Goal: Task Accomplishment & Management: Manage account settings

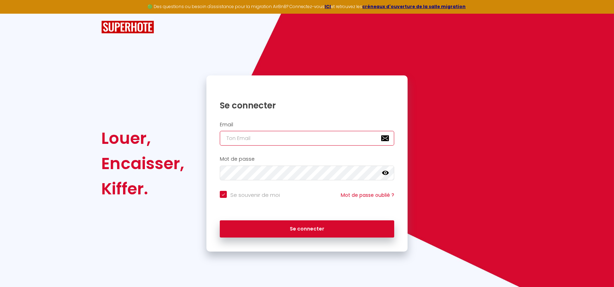
click at [300, 143] on input "email" at bounding box center [307, 138] width 174 height 15
type input "[PERSON_NAME][EMAIL_ADDRESS][DOMAIN_NAME]"
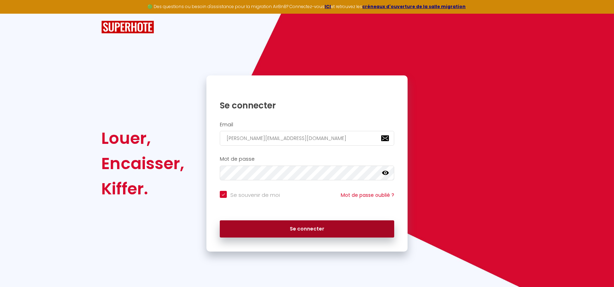
click at [275, 230] on button "Se connecter" at bounding box center [307, 230] width 174 height 18
checkbox input "true"
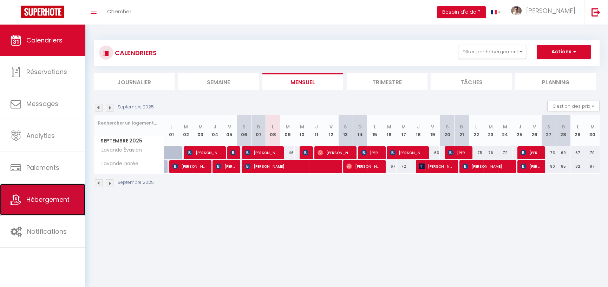
click at [60, 191] on link "Hébergement" at bounding box center [42, 200] width 85 height 32
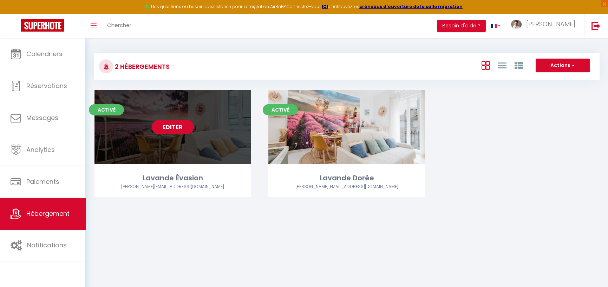
click at [183, 124] on link "Editer" at bounding box center [173, 127] width 42 height 14
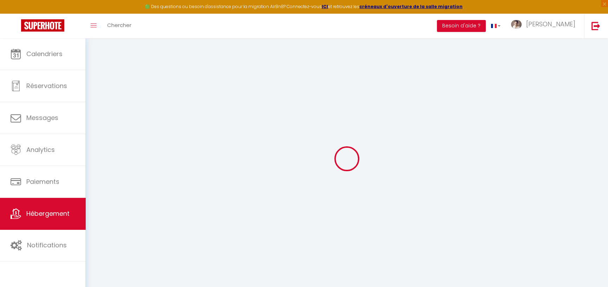
type input "Lavande Évasion"
type input "[PERSON_NAME]"
type input "Reyre"
type input "53"
type input "8"
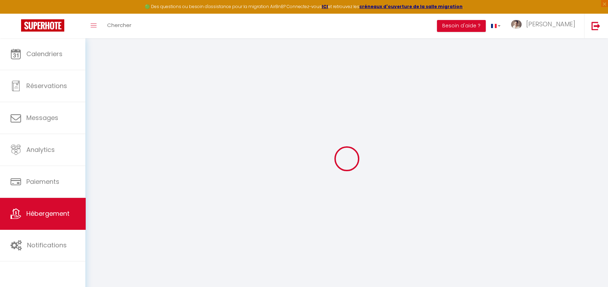
type input "34"
type input "5"
type input "4.60"
type input "200"
select select
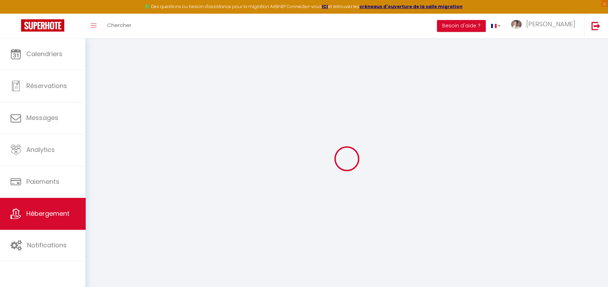
select select
type input "[STREET_ADDRESS]"
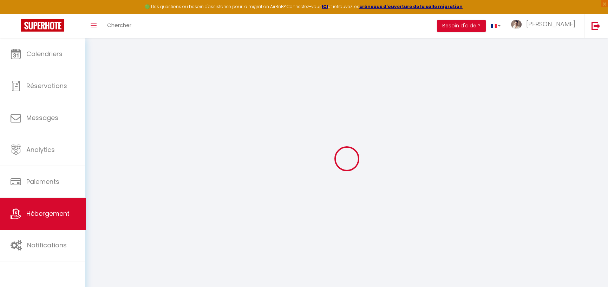
type input "84000"
type input "[GEOGRAPHIC_DATA]"
type input "[PERSON_NAME][EMAIL_ADDRESS][DOMAIN_NAME]"
select select "14161"
checkbox input "false"
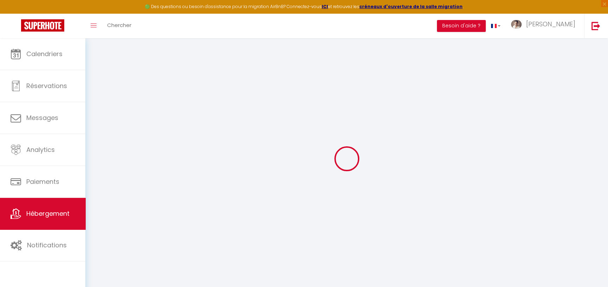
checkbox input "false"
radio input "true"
type input "0"
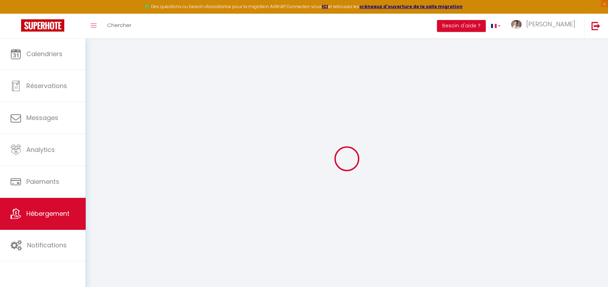
type input "0"
select select
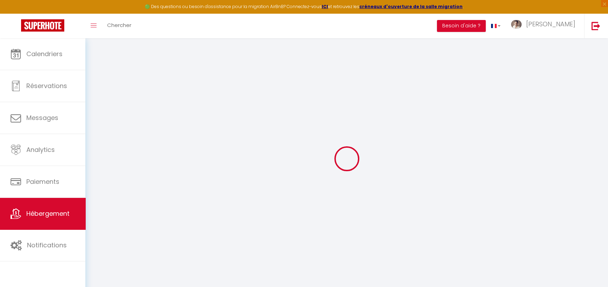
select select
checkbox input "false"
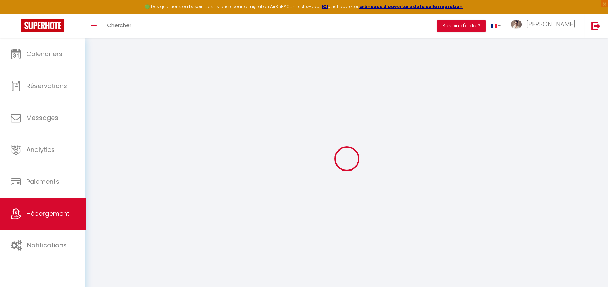
checkbox input "false"
select select
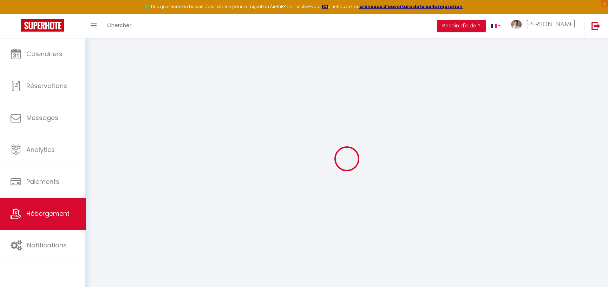
select select
checkbox input "false"
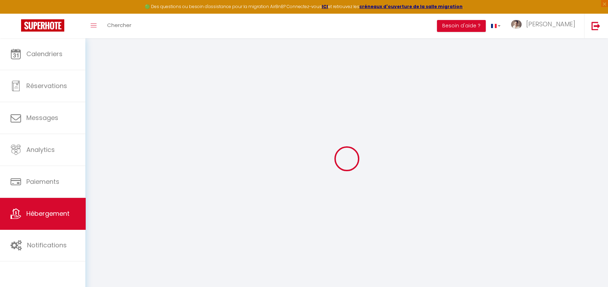
checkbox input "false"
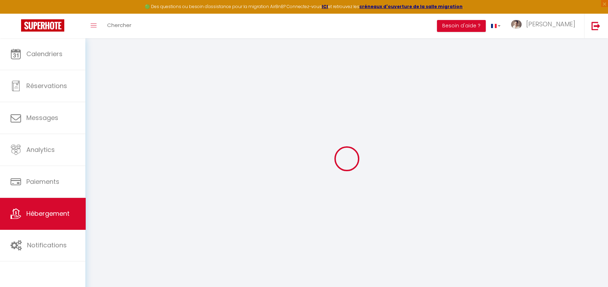
select select "16:00"
select select "23:00"
select select "11:00"
select select "30"
select select "120"
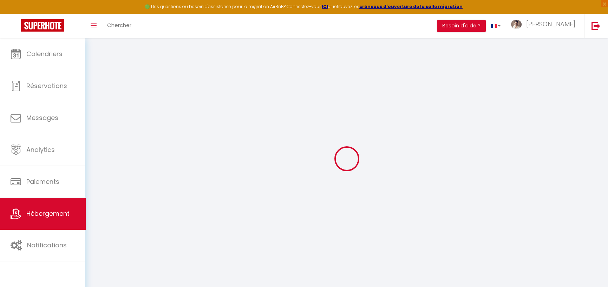
checkbox input "false"
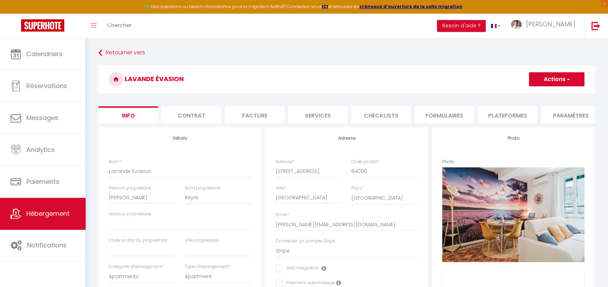
click at [508, 111] on li "Plateformes" at bounding box center [508, 114] width 60 height 17
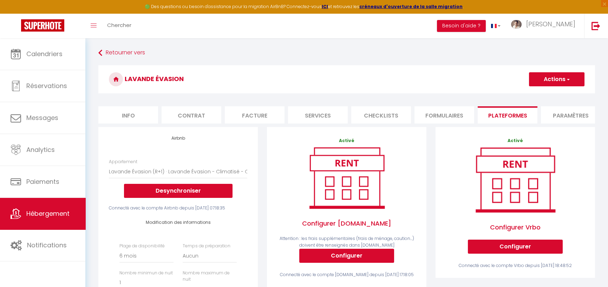
select select
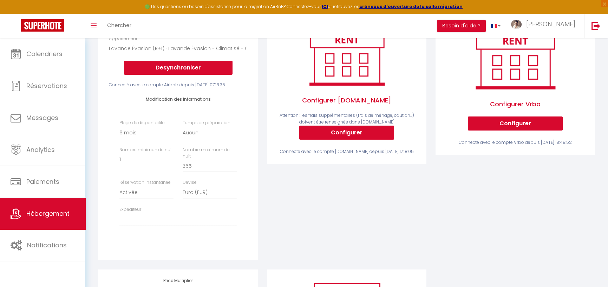
scroll to position [123, 0]
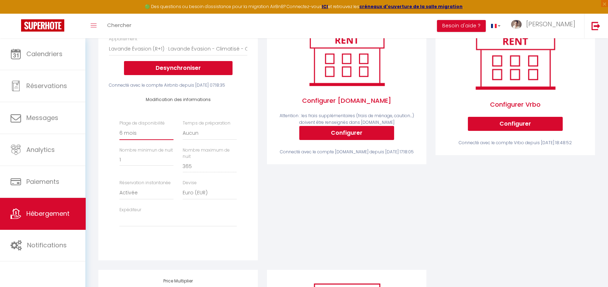
click at [162, 140] on select "Date indisponible par [PERSON_NAME] 1 mois 3 mois 6 mois 9 mois 12 mois 24 mois" at bounding box center [146, 133] width 54 height 13
select select "365"
click at [119, 138] on select "Date indisponible par [PERSON_NAME] 1 mois 3 mois 6 mois 9 mois 12 mois 24 mois" at bounding box center [146, 133] width 54 height 13
select select
click at [204, 140] on select "Aucun 1 nuit avant et après chaque réservation 2 nuits avant et après chaque ré…" at bounding box center [210, 133] width 54 height 13
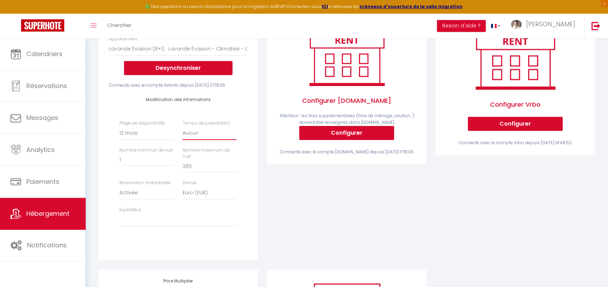
click at [204, 140] on select "Aucun 1 nuit avant et après chaque réservation 2 nuits avant et après chaque ré…" at bounding box center [210, 133] width 54 height 13
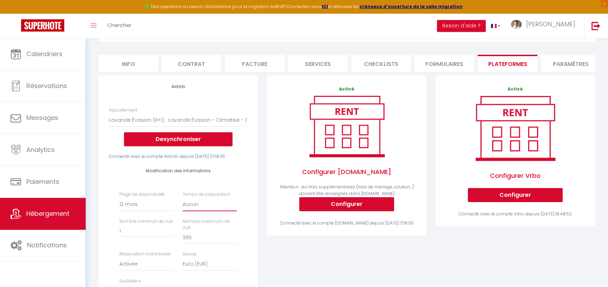
scroll to position [32, 0]
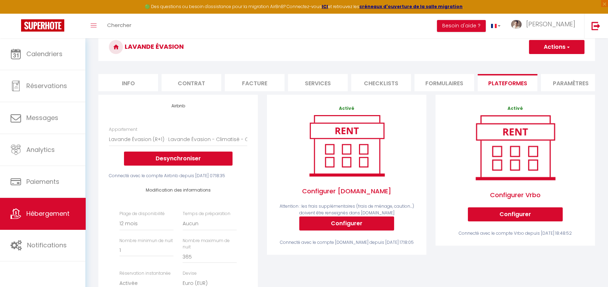
click at [545, 45] on button "Actions" at bounding box center [557, 47] width 56 height 14
click at [553, 62] on link "Enregistrer" at bounding box center [557, 62] width 56 height 9
select select "365"
select select "EUR"
select select
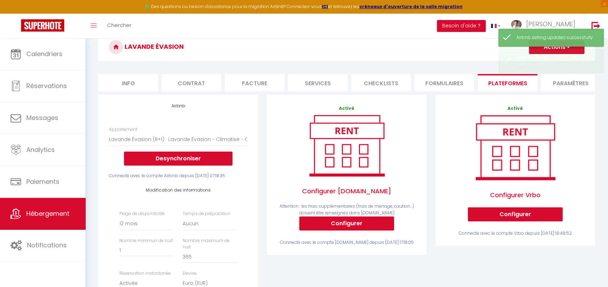
scroll to position [0, 0]
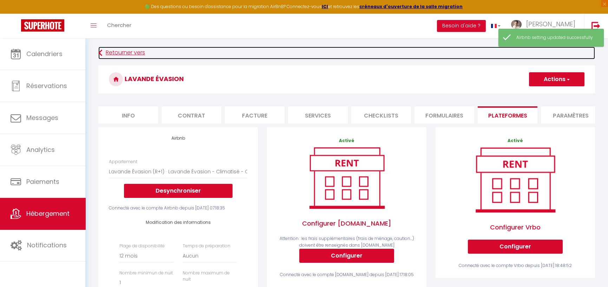
click at [119, 52] on link "Retourner vers" at bounding box center [346, 53] width 497 height 13
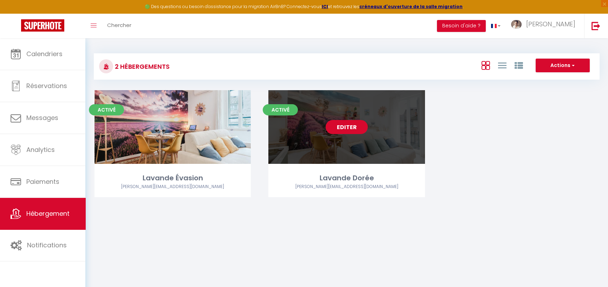
click at [351, 129] on link "Editer" at bounding box center [347, 127] width 42 height 14
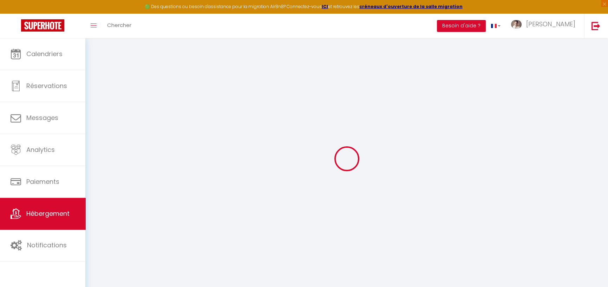
select select
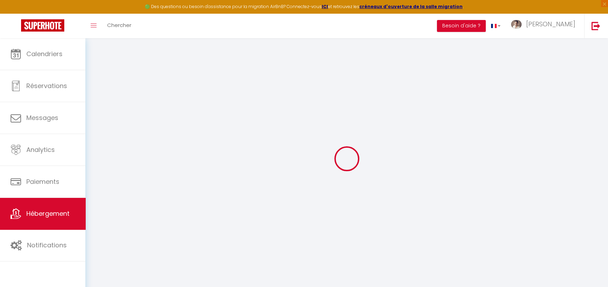
checkbox input "false"
select select
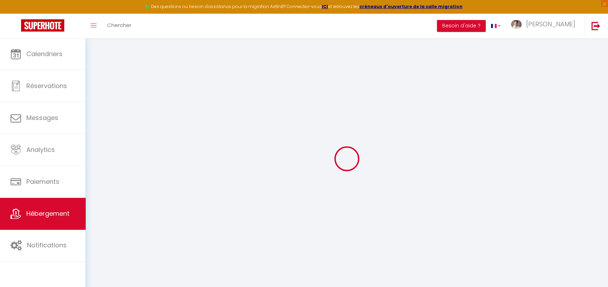
select select
checkbox input "false"
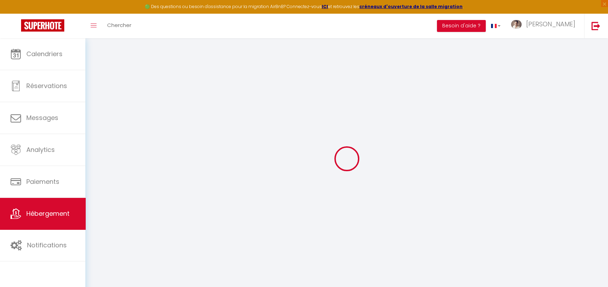
checkbox input "false"
select select
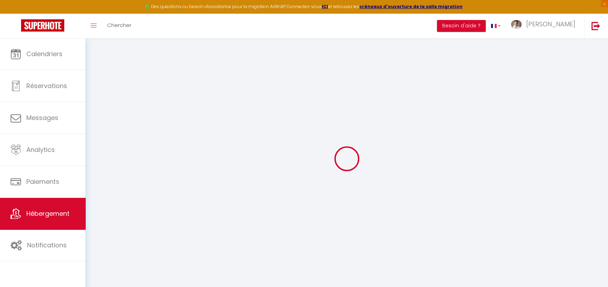
select select
checkbox input "false"
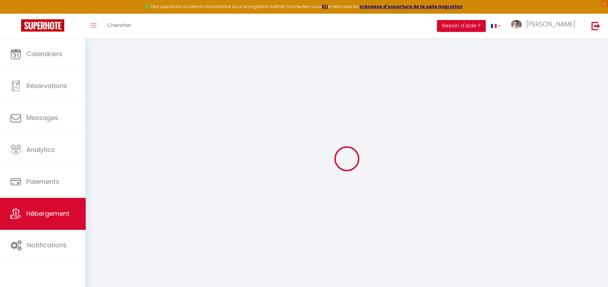
checkbox input "false"
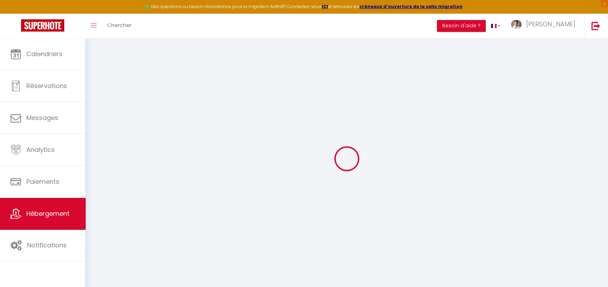
checkbox input "false"
select select "16:00"
select select "23:00"
select select "11:00"
select select "30"
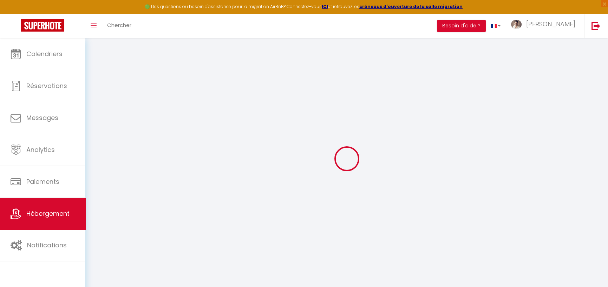
select select "120"
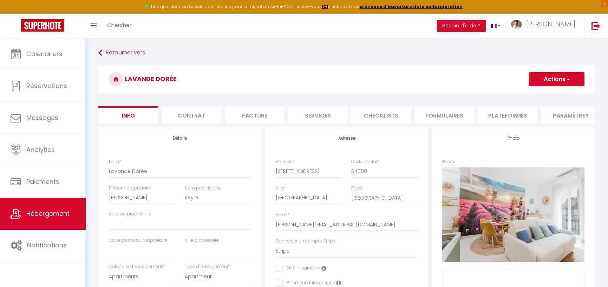
checkbox input "false"
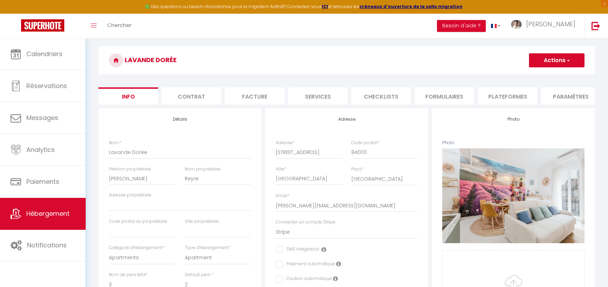
scroll to position [18, 0]
click at [508, 94] on li "Plateformes" at bounding box center [508, 96] width 60 height 17
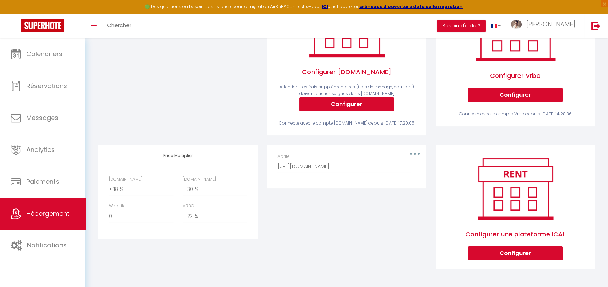
scroll to position [186, 0]
select select "180"
select select "EUR"
select select
select select "8175-1400024349596668001"
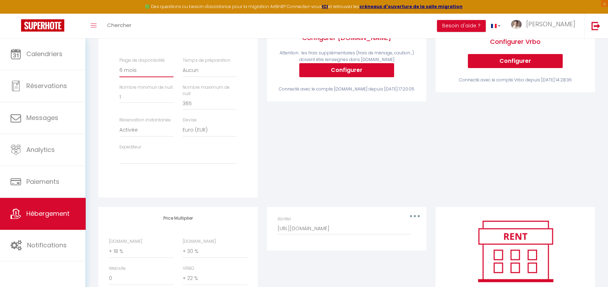
click at [159, 77] on select "Date indisponible par [PERSON_NAME] 1 mois 3 mois 6 mois 9 mois 12 mois 24 mois" at bounding box center [146, 70] width 54 height 13
select select "365"
click at [119, 75] on select "Date indisponible par [PERSON_NAME] 1 mois 3 mois 6 mois 9 mois 12 mois 24 mois" at bounding box center [146, 70] width 54 height 13
select select
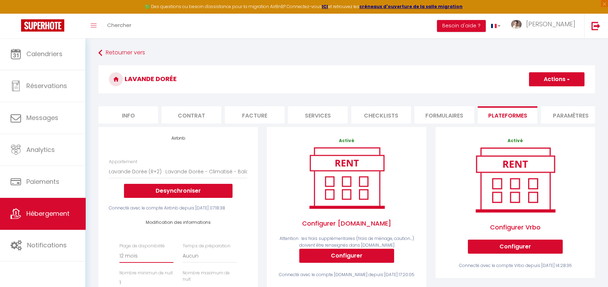
scroll to position [0, 0]
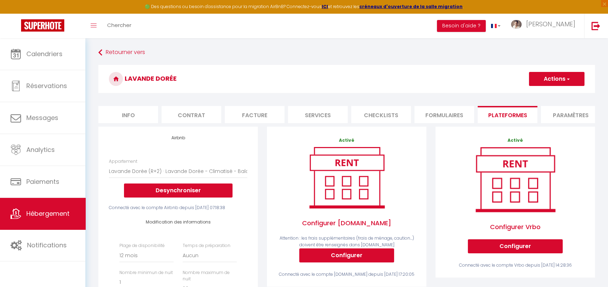
click at [549, 73] on button "Actions" at bounding box center [557, 79] width 56 height 14
click at [540, 95] on link "Enregistrer" at bounding box center [557, 94] width 56 height 9
select select "365"
select select "EUR"
select select
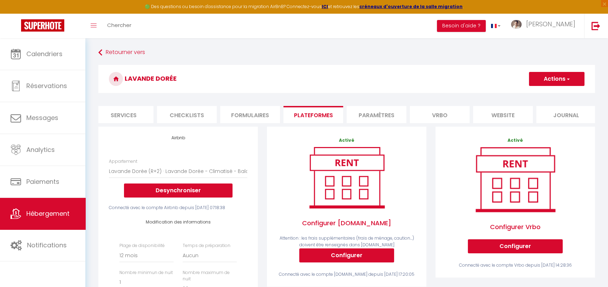
scroll to position [0, 195]
click at [453, 119] on li "Vrbo" at bounding box center [440, 114] width 60 height 17
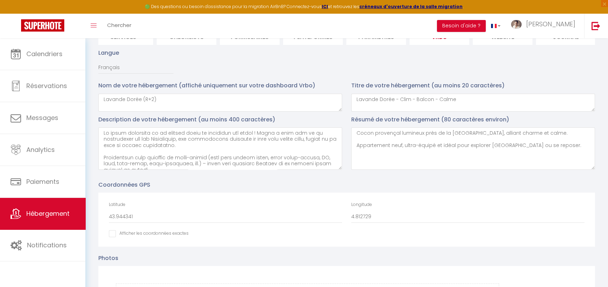
scroll to position [80, 0]
click at [155, 138] on textarea at bounding box center [220, 147] width 244 height 43
type textarea "Lo ipsum dolorsita (consec 1 adipisc) el se doeiusm tempo in utlaboree dol magn…"
click at [424, 135] on textarea "Cocon provençal lumineux près de la [GEOGRAPHIC_DATA], alliant charme et calme.…" at bounding box center [473, 147] width 244 height 43
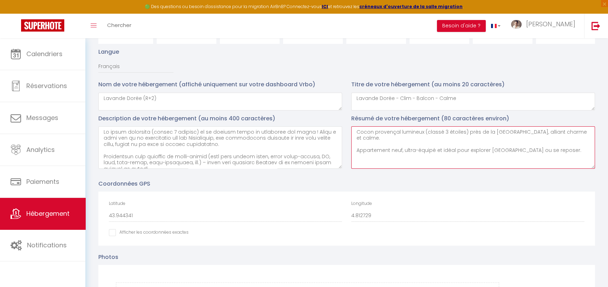
type textarea "Cocon provençal lumineux (classé 3 étoiles) près de la [GEOGRAPHIC_DATA], allia…"
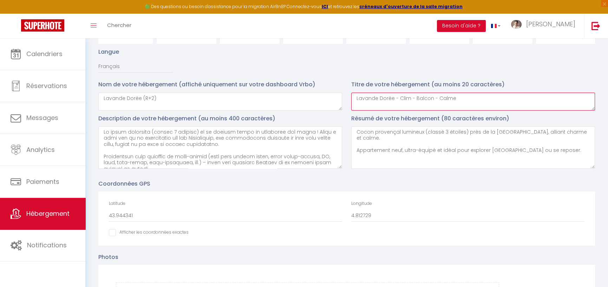
click at [494, 110] on textarea "Lavande Dorée - Clim - Balcon - Calme" at bounding box center [473, 102] width 244 height 18
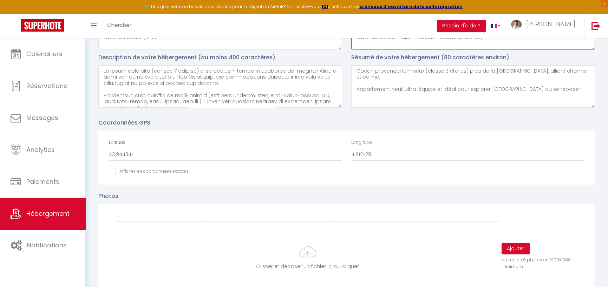
scroll to position [0, 0]
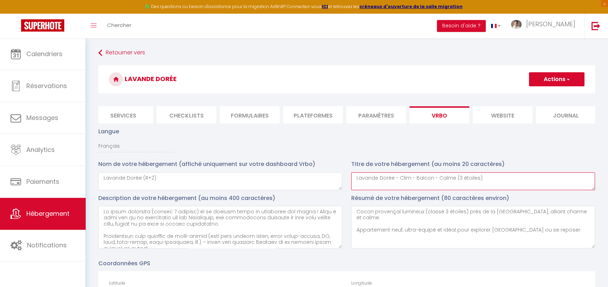
type textarea "Lavande Dorée - Clim - Balcon - Calme (3 étoiles)"
click at [131, 152] on select "Français [DEMOGRAPHIC_DATA] [GEOGRAPHIC_DATA] Espagnol" at bounding box center [135, 146] width 75 height 13
select select "en"
click at [98, 144] on select "Français [DEMOGRAPHIC_DATA] [GEOGRAPHIC_DATA] Espagnol" at bounding box center [135, 146] width 75 height 13
type textarea "Lavande Dorée : Air Conditioning - Balcony - Peaceful"
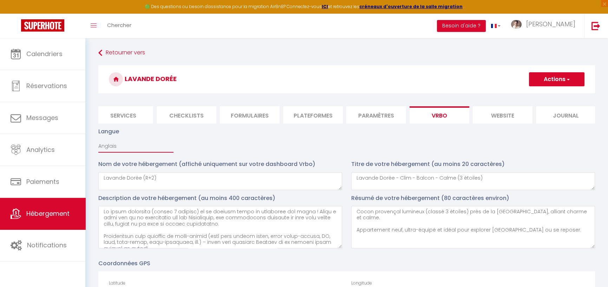
type textarea "L Ipsumdolo sitame conse adipisci elitse doeiusm! Tempori utla etdol magn aliq …"
type textarea "A bright Provençal cocoon near [GEOGRAPHIC_DATA], combining charm and tranquili…"
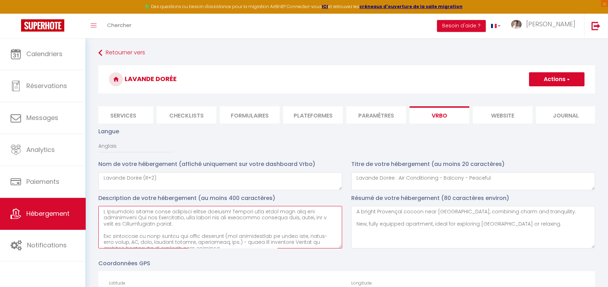
click at [154, 217] on textarea at bounding box center [220, 227] width 244 height 43
click at [174, 215] on textarea at bounding box center [220, 227] width 244 height 43
click at [155, 215] on textarea at bounding box center [220, 227] width 244 height 43
drag, startPoint x: 154, startPoint y: 215, endPoint x: 183, endPoint y: 214, distance: 29.2
click at [183, 214] on textarea at bounding box center [220, 227] width 244 height 43
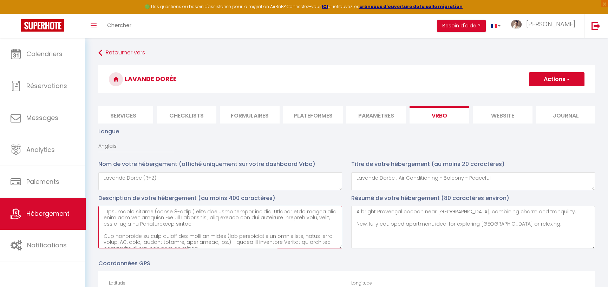
drag, startPoint x: 190, startPoint y: 216, endPoint x: 154, endPoint y: 218, distance: 35.5
click at [154, 218] on textarea at bounding box center [220, 227] width 244 height 43
type textarea "L Ipsumdolo sitame (conse 1-adipi) elits doeiusmo tempor incidid! Utlabor etdo …"
click at [499, 182] on textarea "Lavande Dorée : Air Conditioning - Balcony - Peaceful" at bounding box center [473, 182] width 244 height 18
paste textarea "(rated 3-stars)"
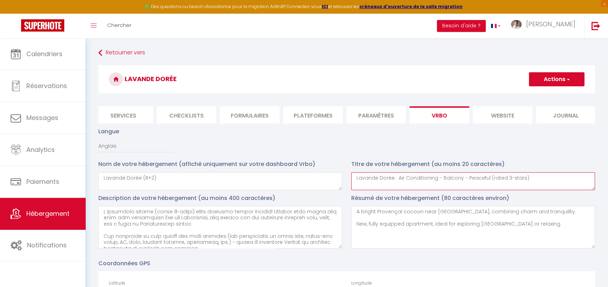
type textarea "Lavande Dorée : Air Conditioning - Balcony - Peaceful (rated 3-stars)"
click at [422, 217] on textarea "A bright Provençal cocoon near [GEOGRAPHIC_DATA], combining charm and tranquili…" at bounding box center [473, 227] width 244 height 43
paste textarea "(rated 3-stars)"
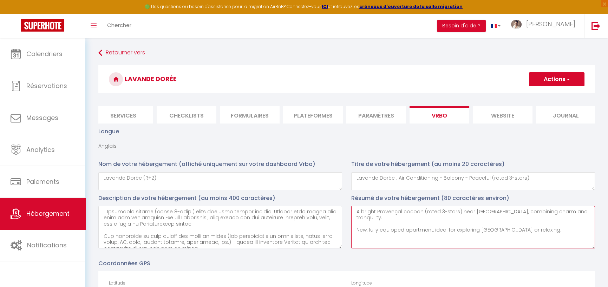
type textarea "A bright Provençal cocoon (rated 3-stars) near [GEOGRAPHIC_DATA], combining cha…"
click at [545, 79] on button "Actions" at bounding box center [557, 79] width 56 height 14
click at [539, 93] on input "Enregistrer" at bounding box center [549, 94] width 26 height 7
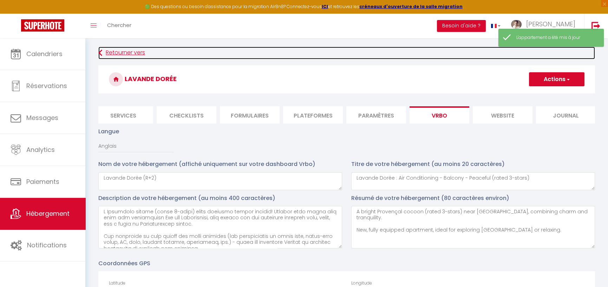
click at [134, 50] on link "Retourner vers" at bounding box center [346, 53] width 497 height 13
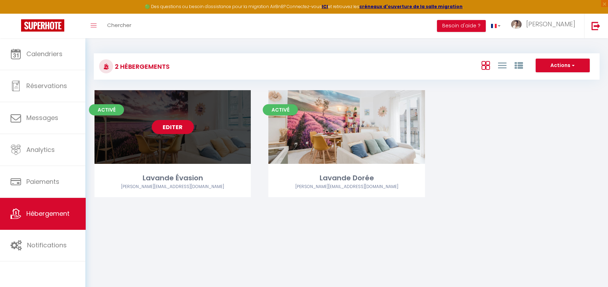
click at [177, 125] on link "Editer" at bounding box center [173, 127] width 42 height 14
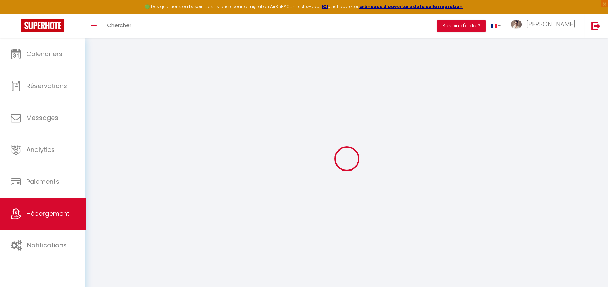
type textarea "Lavande Évasion (R+1)"
type textarea "Lavande Évasion - Climatisation - Calme"
type textarea "L ipsu dol si am consecte adi eli Seddoeiusmo, te incid utlaboree do magnaa eni…"
type textarea "À deux pas de la rue des Teinturiers, ce cocon provençal vous charme par son ca…"
type input "43.9443444"
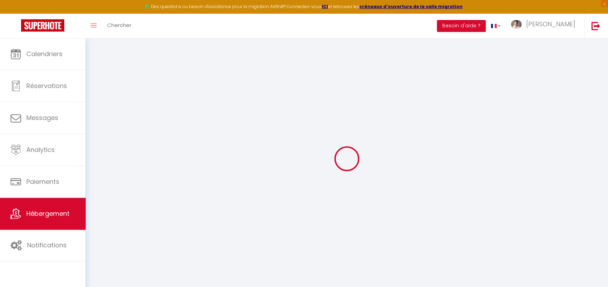
type input "4.8101542"
checkbox input "true"
type input "Salle de bain moderne"
type input "Salle de bain moderne avec serviettes et produits d'hygiène pour tous."
type input "Chambre Provençale et Bohème"
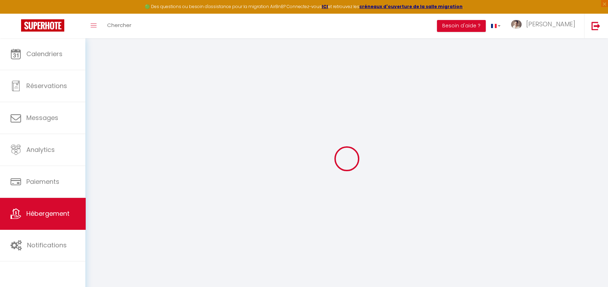
type input "Chambre climatisée avec lit double confortable (140x190)."
type input "Salon Provençale et Lavande"
type input "Canapé lit (140x190) dans un décor provençal aux notes de lavande."
type input "2539991"
type input "Lavande Evasion"
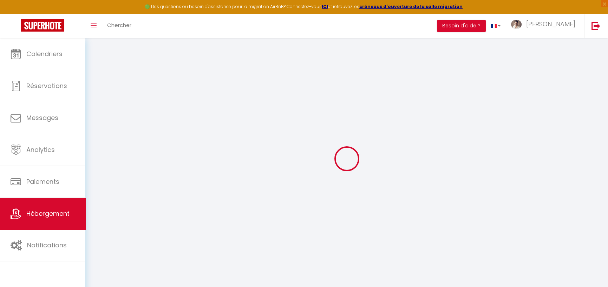
select select "MODERATE"
select select "PAYMENT_BY_INVOICE"
select select "16:00"
select select "11:00"
type input "[PERSON_NAME]"
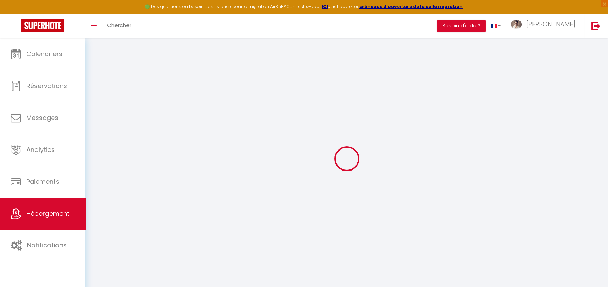
type input "4"
type textarea "Fêtes & nuisances : Ambiance zen uniquement, merci pour les voisins et les murs…"
type textarea "🚭 Non-fumeur : L’intérieur est dédié à l’air pur (et aux effluves de lavande 🌿)…"
type textarea "🧹 Ménage : On s’occupe du nettoyage général, mais merci de laisser le logement …"
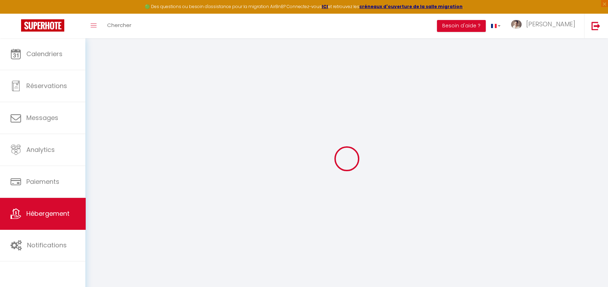
checkbox input "false"
select select "50"
select select "44"
select select "51"
select select
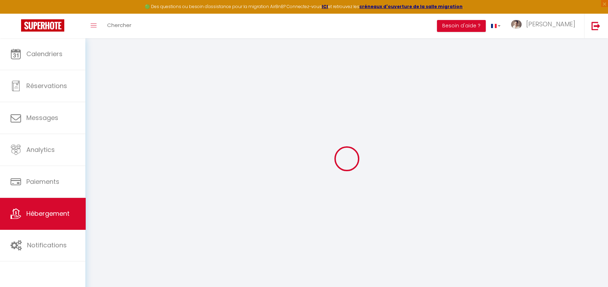
select select
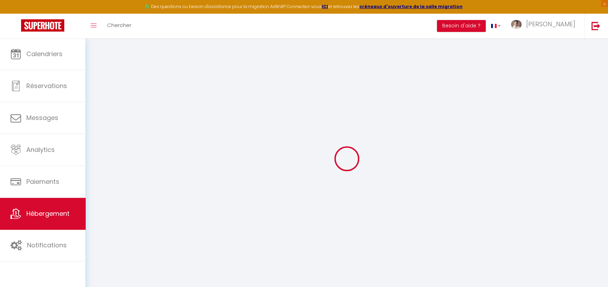
select select
select select "85"
select select
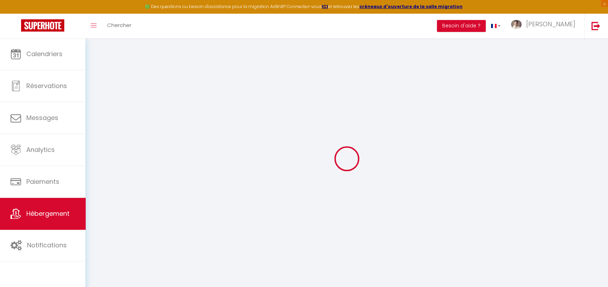
select select
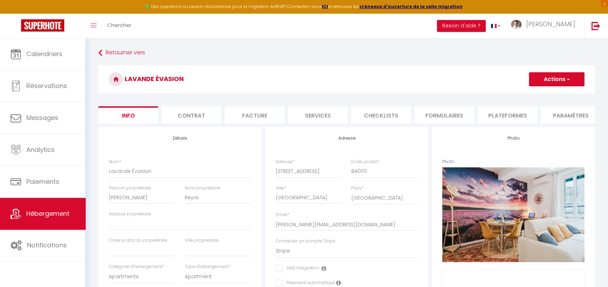
checkbox input "false"
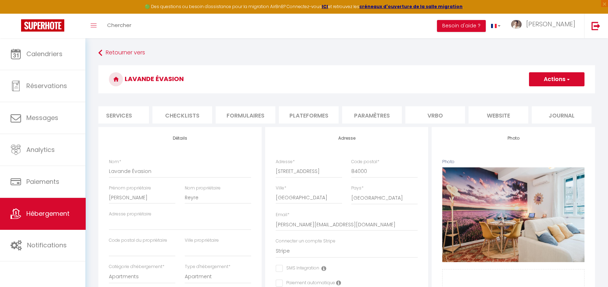
click at [444, 112] on li "Vrbo" at bounding box center [436, 114] width 60 height 17
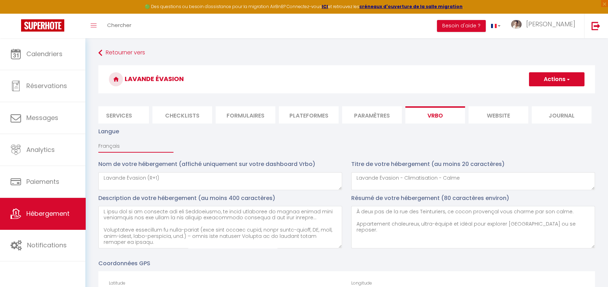
click at [117, 148] on select "Français [DEMOGRAPHIC_DATA] [GEOGRAPHIC_DATA] Espagnol" at bounding box center [135, 146] width 75 height 13
select select "en"
click at [98, 144] on select "Français [DEMOGRAPHIC_DATA] [GEOGRAPHIC_DATA] Espagnol" at bounding box center [135, 146] width 75 height 13
type textarea "Lavande Évasion - Air Conditioning - Peaceful"
type textarea "Lore ipsum dolo sita con adipiscin Eli sed Doeiusmodte, inci Utlaboree dolore m…"
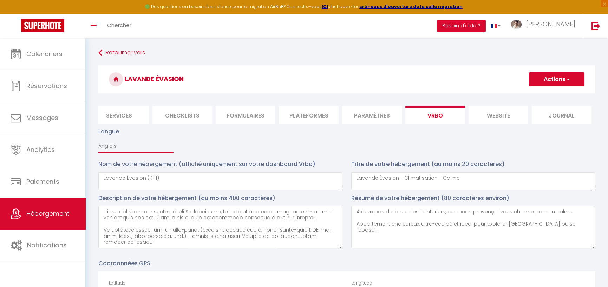
type textarea "Just steps away from [GEOGRAPHIC_DATA], this Provençal cocoon charms you with i…"
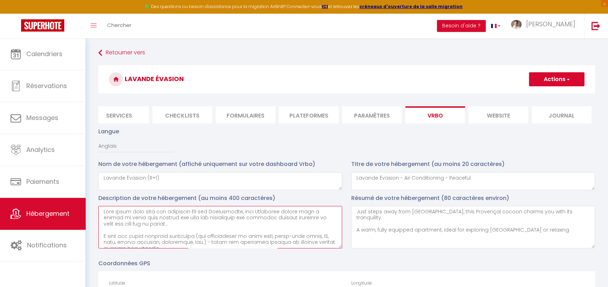
click at [297, 218] on textarea at bounding box center [220, 227] width 244 height 43
paste textarea "(rated 3-stars)"
type textarea "Lore ipsum dolo sita con adipiscin Eli sed Doeiusmodte, inci Utlaboree dolore (…"
click at [471, 182] on textarea "Lavande Évasion - Air Conditioning - Peaceful" at bounding box center [473, 182] width 244 height 18
paste textarea "(rated 3-stars)"
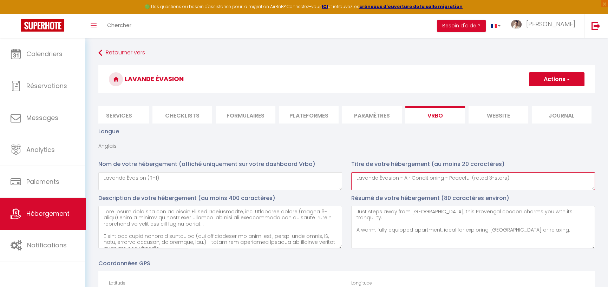
type textarea "Lavande Évasion - Air Conditioning - Peaceful (rated 3-stars)"
click at [513, 216] on textarea "Just steps away from [GEOGRAPHIC_DATA], this Provençal cocoon charms you with i…" at bounding box center [473, 227] width 244 height 43
paste textarea "(rated 3-stars)"
type textarea "Just steps away from [GEOGRAPHIC_DATA], this Provençal cocoon (rated 3-stars) c…"
click at [116, 149] on select "Français [DEMOGRAPHIC_DATA] [GEOGRAPHIC_DATA] Espagnol" at bounding box center [135, 146] width 75 height 13
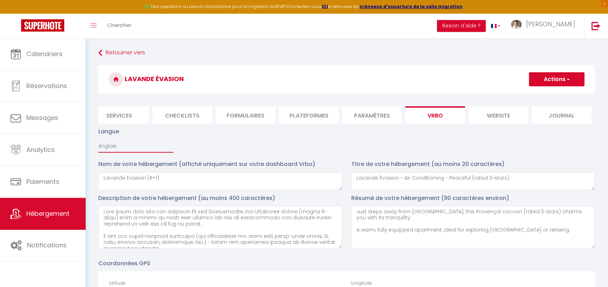
select select "fr"
click at [98, 144] on select "Français [DEMOGRAPHIC_DATA] [GEOGRAPHIC_DATA] Espagnol" at bounding box center [135, 146] width 75 height 13
type textarea "Lavande Évasion - Climatisation - Calme"
type textarea "L ipsu dol si am consecte adi eli Seddoeiusmo, te incid utlaboree do magnaa eni…"
type textarea "À deux pas de la rue des Teinturiers, ce cocon provençal vous charme par son ca…"
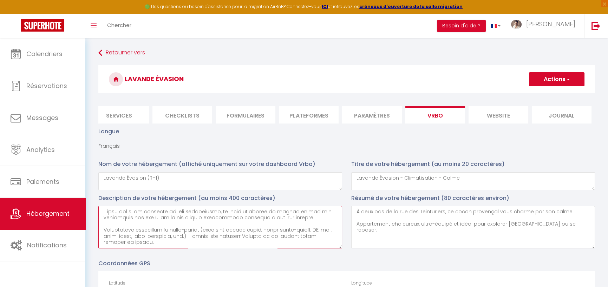
click at [267, 218] on textarea at bounding box center [220, 227] width 244 height 43
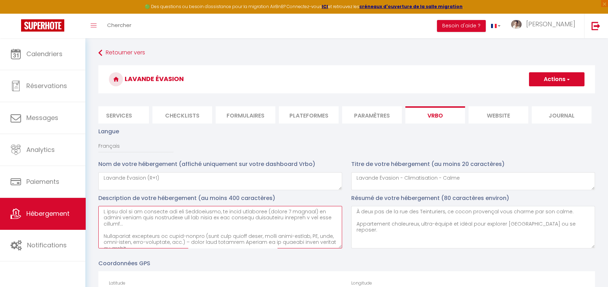
drag, startPoint x: 307, startPoint y: 214, endPoint x: 266, endPoint y: 214, distance: 41.8
click at [266, 214] on textarea at bounding box center [220, 227] width 244 height 43
type textarea "L ipsu dol si am consecte adi eli Seddoeiusmo, te incid utlaboree (dolore 9 mag…"
click at [485, 180] on textarea "Lavande Évasion - Climatisation - Calme" at bounding box center [473, 182] width 244 height 18
paste textarea "(classé 3 étoiles)"
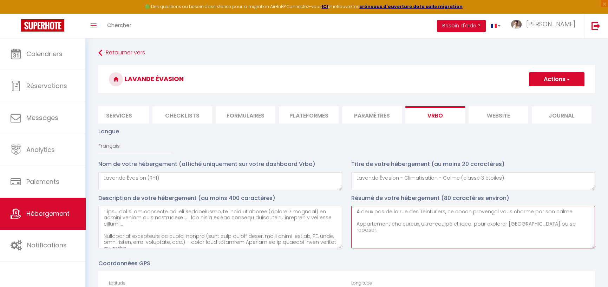
click at [494, 216] on textarea "À deux pas de la rue des Teinturiers, ce cocon provençal vous charme par son ca…" at bounding box center [473, 227] width 244 height 43
click at [549, 184] on textarea "Lavande Évasion - Climatisation - Calme (classé 3 étoiles)" at bounding box center [473, 182] width 244 height 18
paste textarea "(classé 3 étoiles)"
type textarea "Lavande Évasion - Climatisation - Calme (classé 3 étoiles)"
click at [495, 219] on textarea "À deux pas de la rue des Teinturiers, ce cocon provençal vous charme par son ca…" at bounding box center [473, 227] width 244 height 43
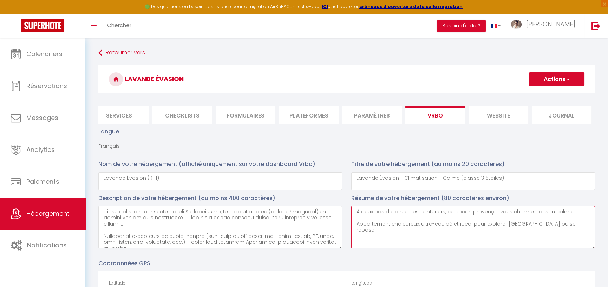
paste textarea "(classé 3 étoiles)"
click at [496, 216] on textarea "À deux pas de la rue des Teinturiers, ce cocon provençal (classé 3 étoiles) vou…" at bounding box center [473, 227] width 244 height 43
type textarea "À deux pas de la rue des Teinturiers, ce cocon provençal (classé 3 étoiles) vou…"
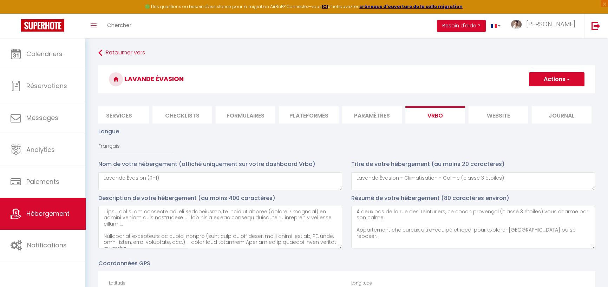
click at [558, 77] on button "Actions" at bounding box center [557, 79] width 56 height 14
click at [543, 94] on input "Enregistrer" at bounding box center [549, 94] width 26 height 7
